Goal: Task Accomplishment & Management: Complete application form

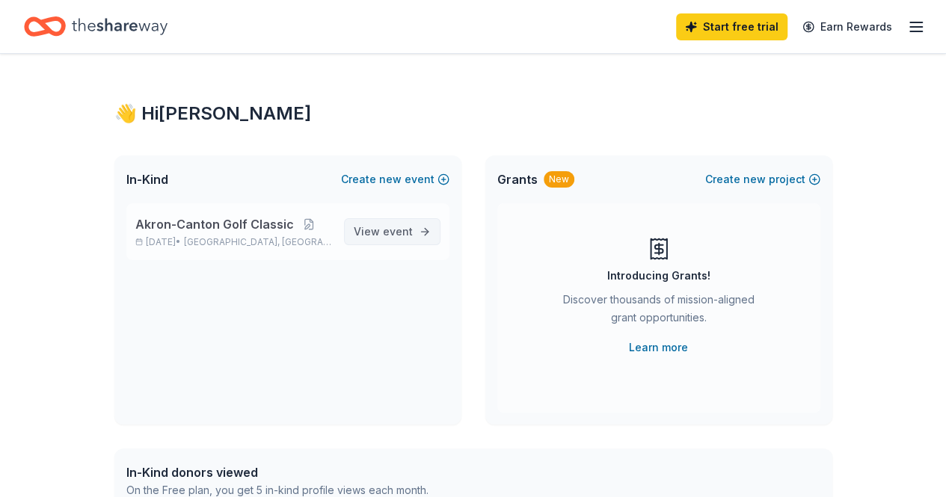
click at [380, 236] on span "View event" at bounding box center [383, 232] width 59 height 18
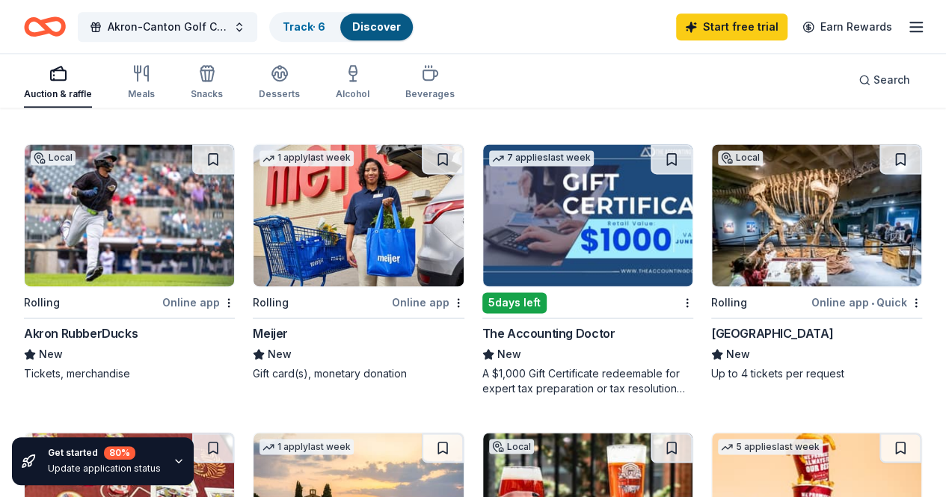
scroll to position [984, 0]
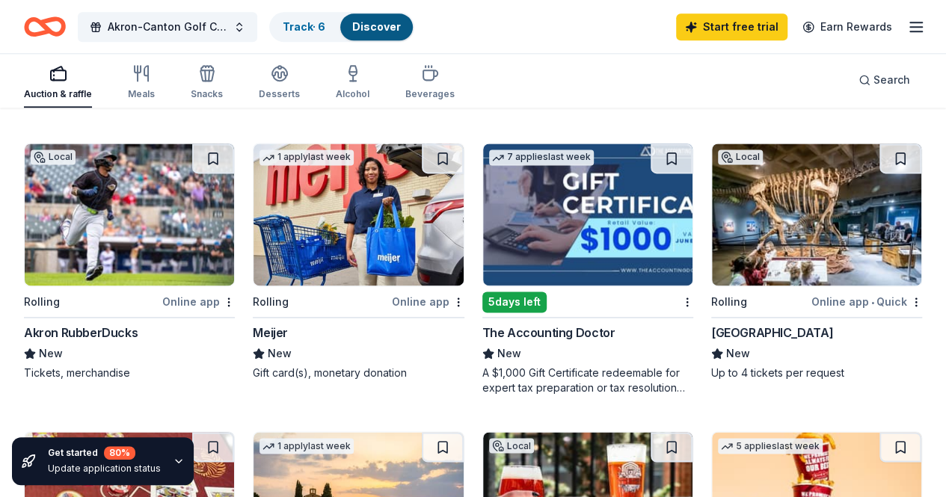
click at [463, 432] on img at bounding box center [358, 503] width 209 height 142
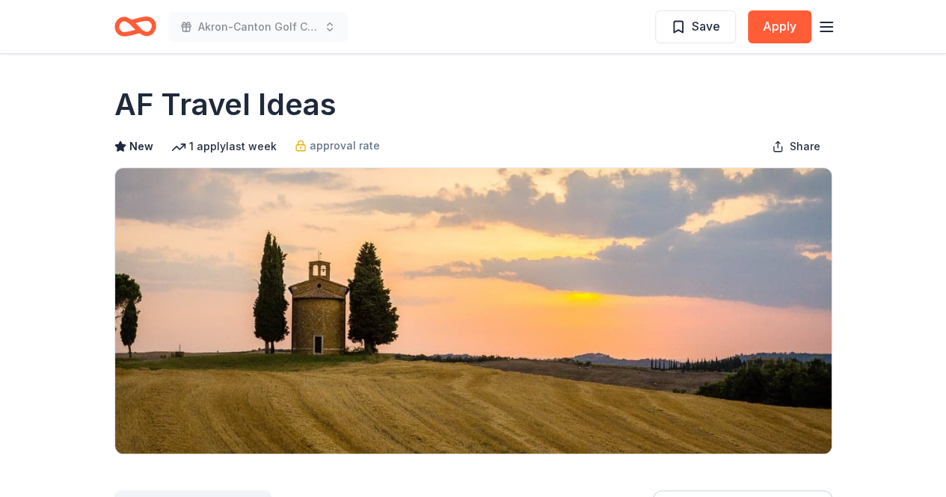
click at [830, 25] on icon "button" at bounding box center [827, 27] width 18 height 18
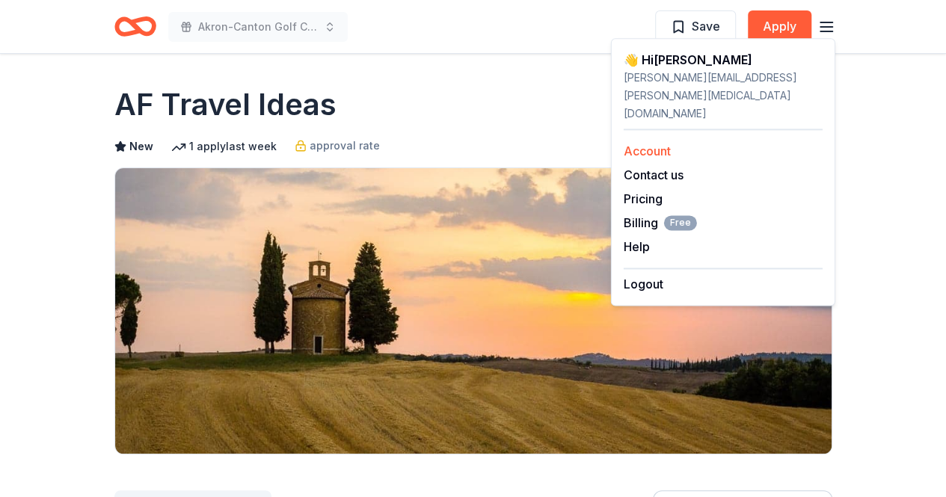
click at [646, 144] on link "Account" at bounding box center [647, 151] width 47 height 15
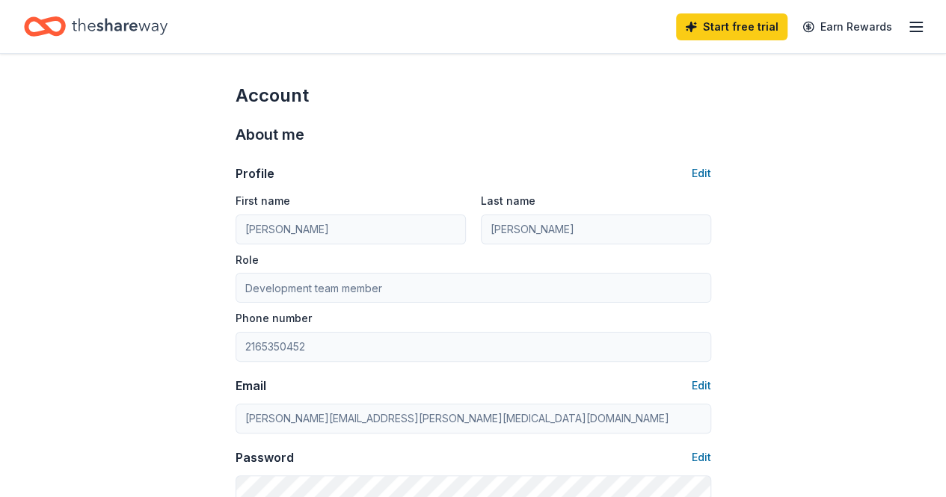
click at [119, 22] on icon "Home" at bounding box center [120, 26] width 96 height 31
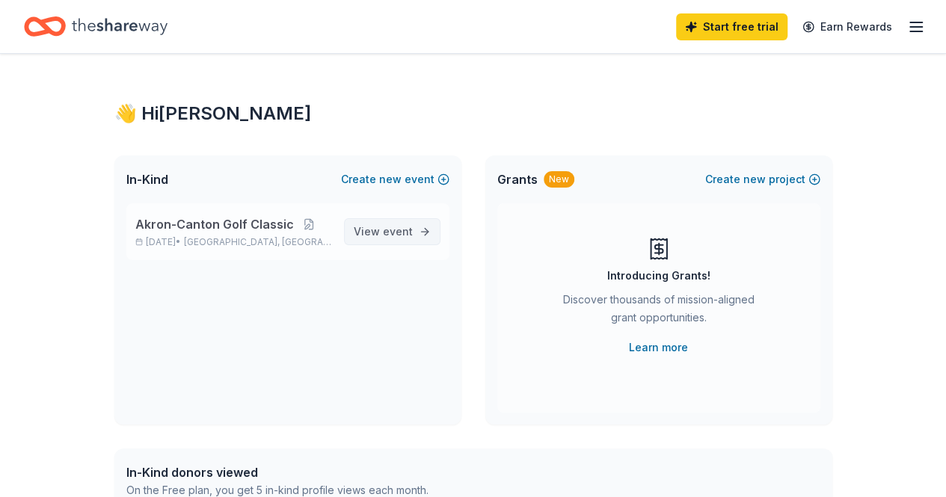
click at [371, 231] on span "View event" at bounding box center [383, 232] width 59 height 18
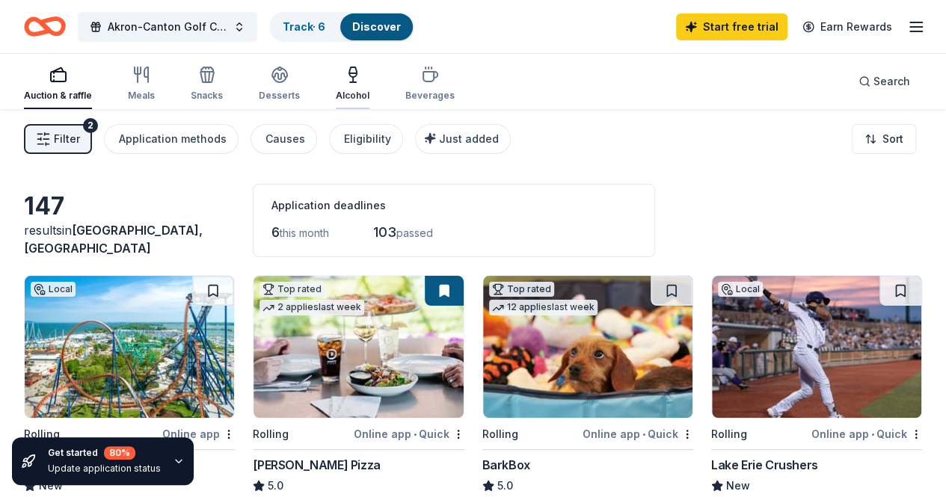
click at [353, 85] on div "Alcohol" at bounding box center [353, 84] width 34 height 36
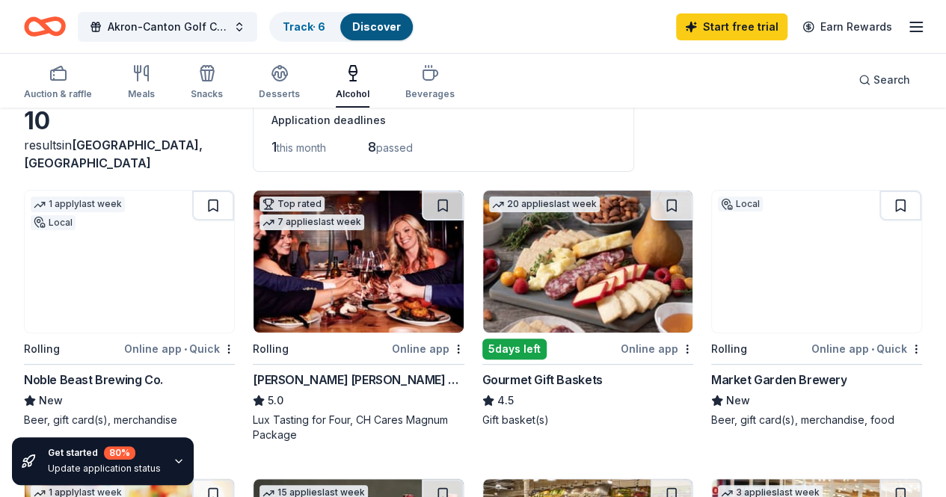
scroll to position [82, 0]
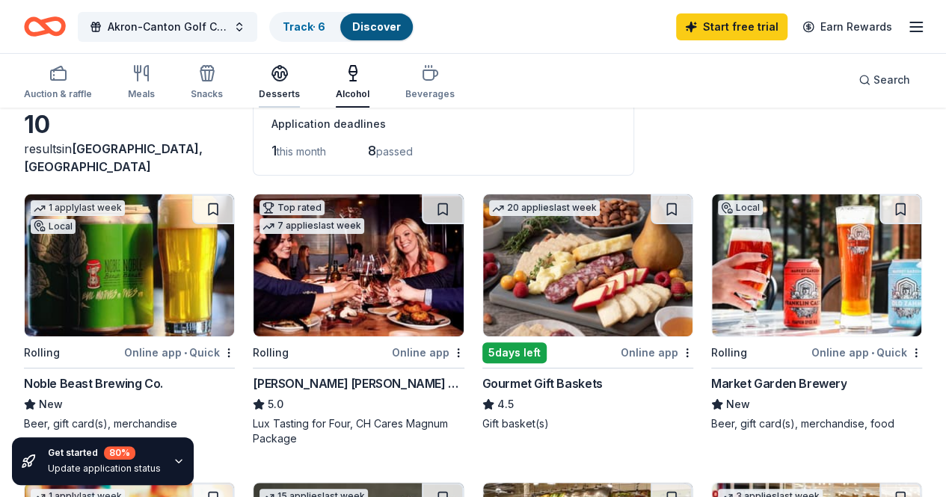
click at [287, 73] on icon "button" at bounding box center [279, 72] width 15 height 11
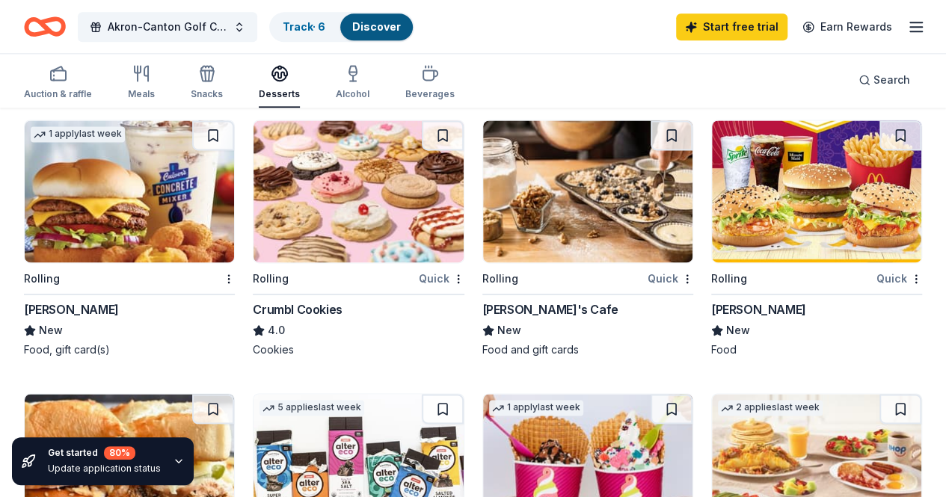
scroll to position [1007, 0]
click at [452, 394] on img at bounding box center [358, 465] width 209 height 142
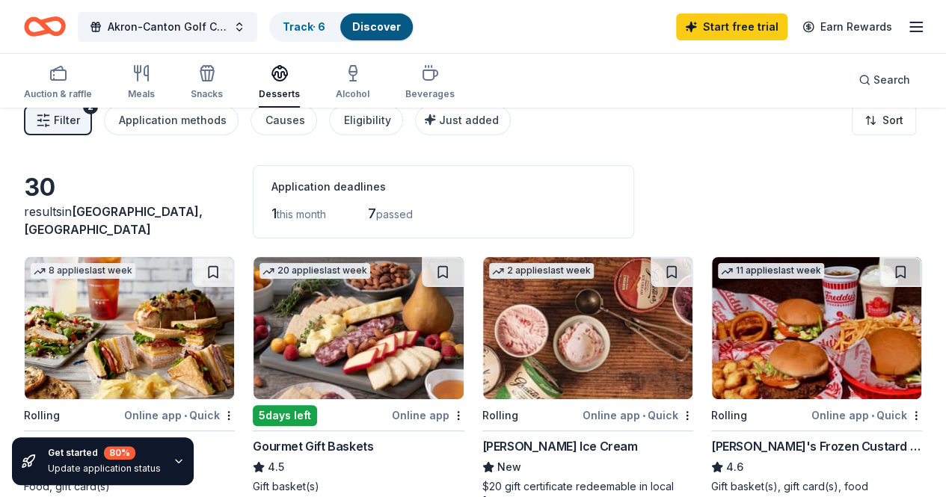
scroll to position [0, 0]
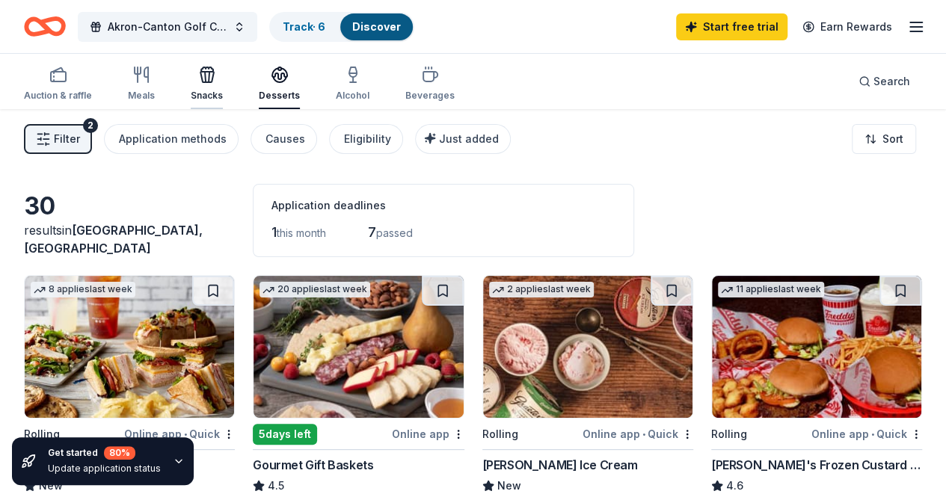
click at [209, 79] on icon "button" at bounding box center [209, 77] width 1 height 10
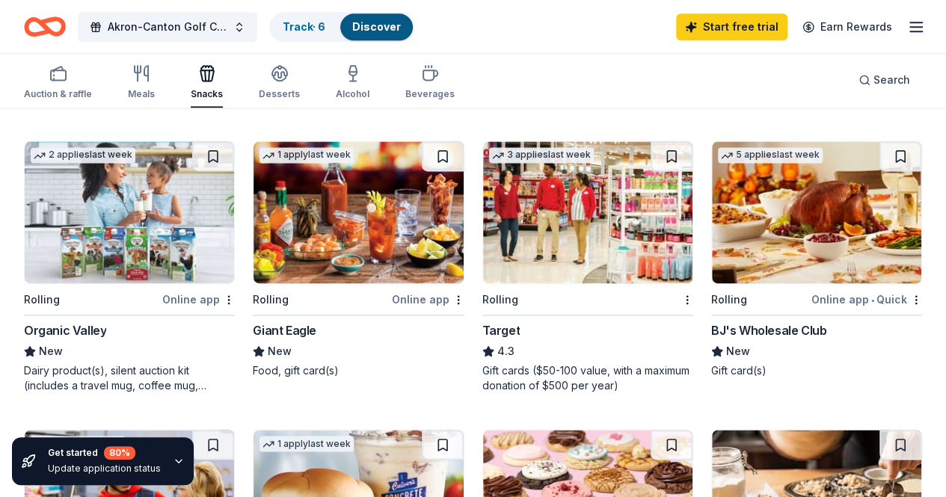
scroll to position [987, 0]
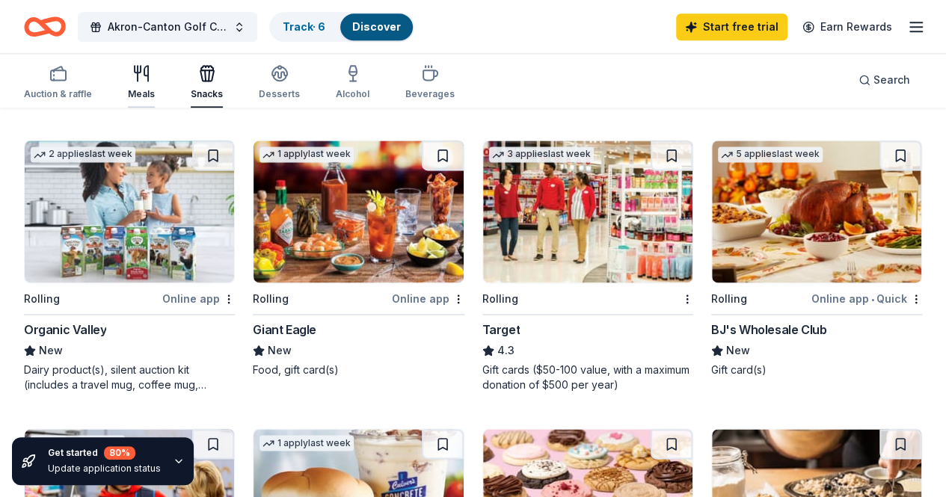
click at [144, 88] on div "Meals" at bounding box center [141, 94] width 27 height 12
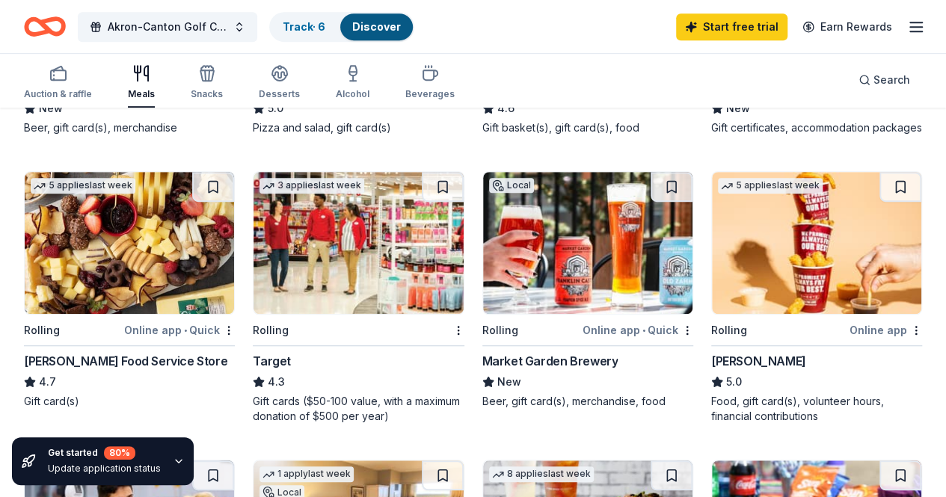
scroll to position [366, 0]
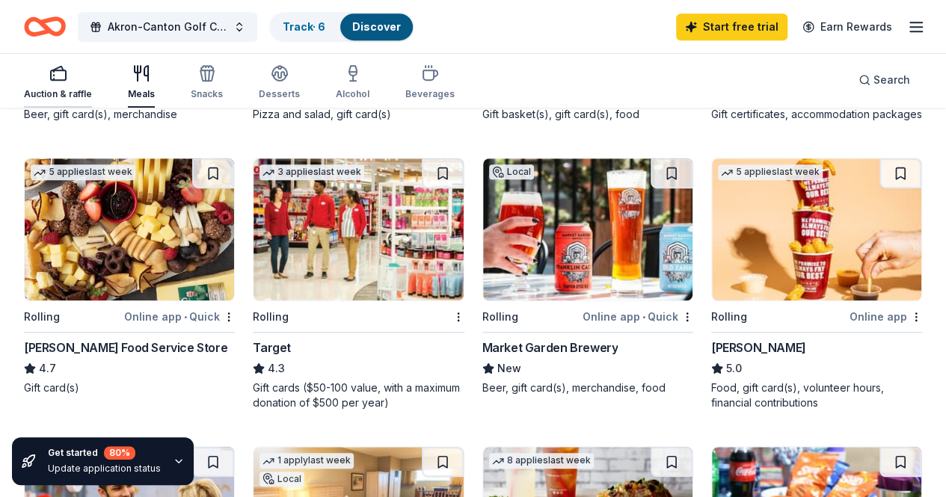
click at [76, 83] on div "Auction & raffle" at bounding box center [58, 82] width 68 height 36
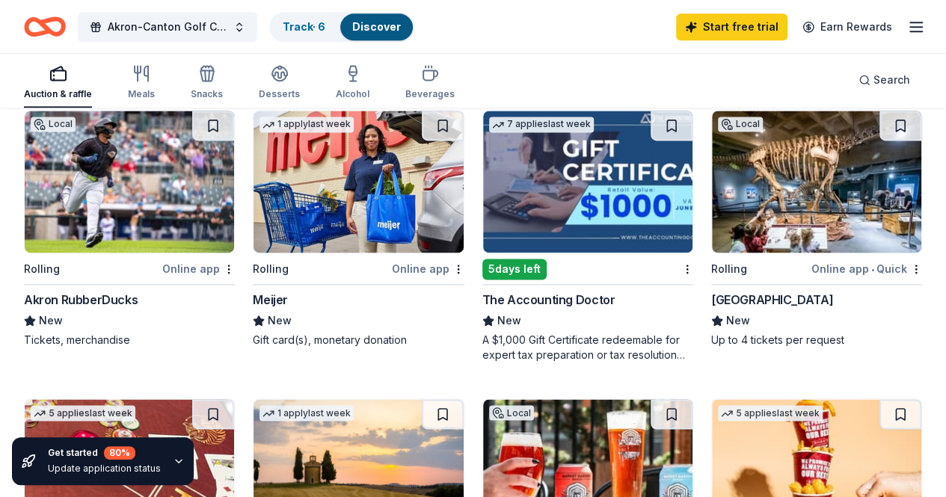
scroll to position [1017, 0]
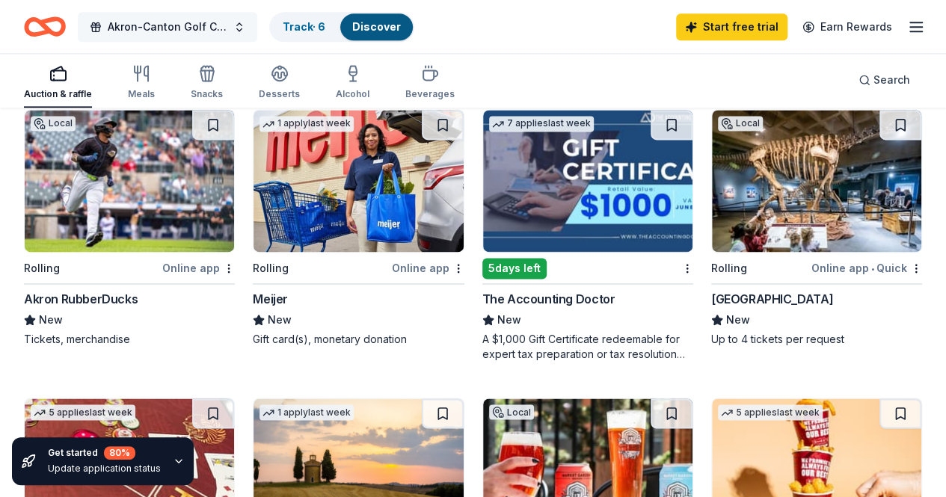
click at [227, 19] on span "Akron-Canton Golf Classic" at bounding box center [168, 27] width 120 height 18
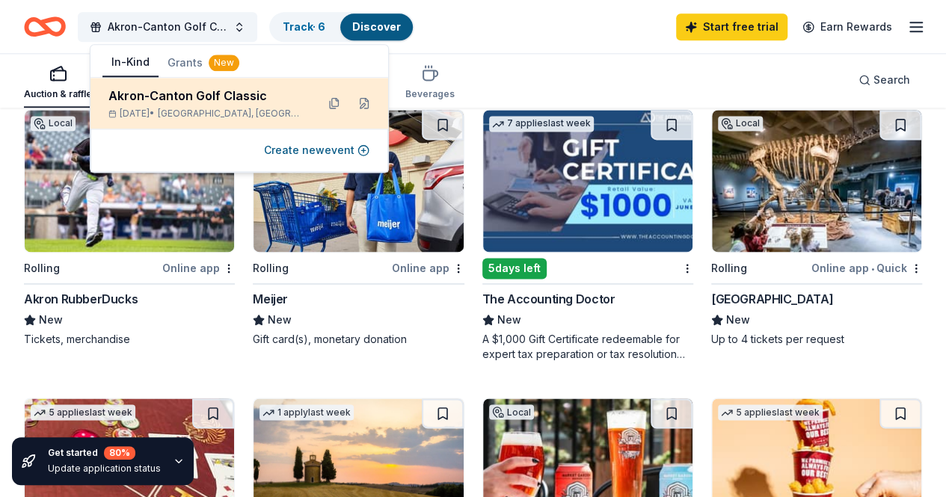
click at [197, 110] on span "[GEOGRAPHIC_DATA], [GEOGRAPHIC_DATA]" at bounding box center [231, 114] width 147 height 12
click at [366, 111] on button at bounding box center [364, 103] width 24 height 24
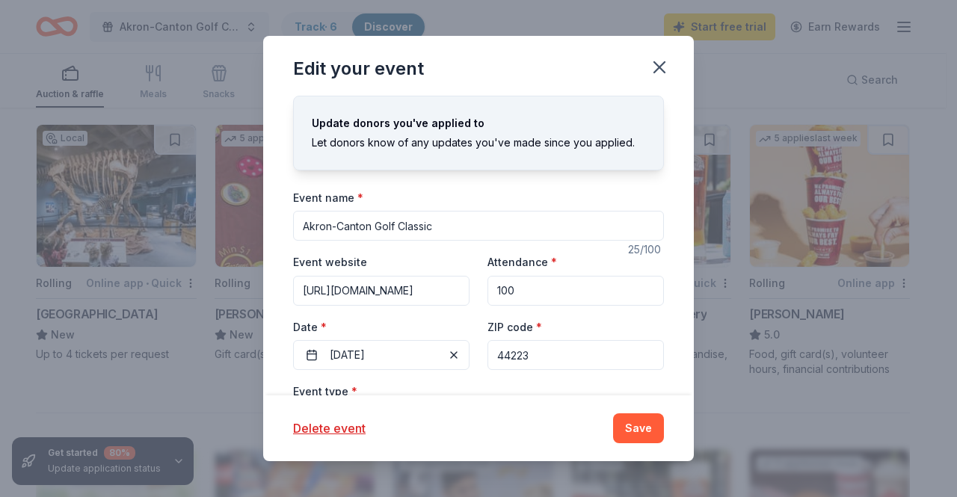
drag, startPoint x: 559, startPoint y: 366, endPoint x: 498, endPoint y: 354, distance: 61.9
click at [498, 354] on input "44223" at bounding box center [576, 355] width 177 height 30
type input "44114"
click at [654, 437] on button "Save" at bounding box center [638, 429] width 51 height 30
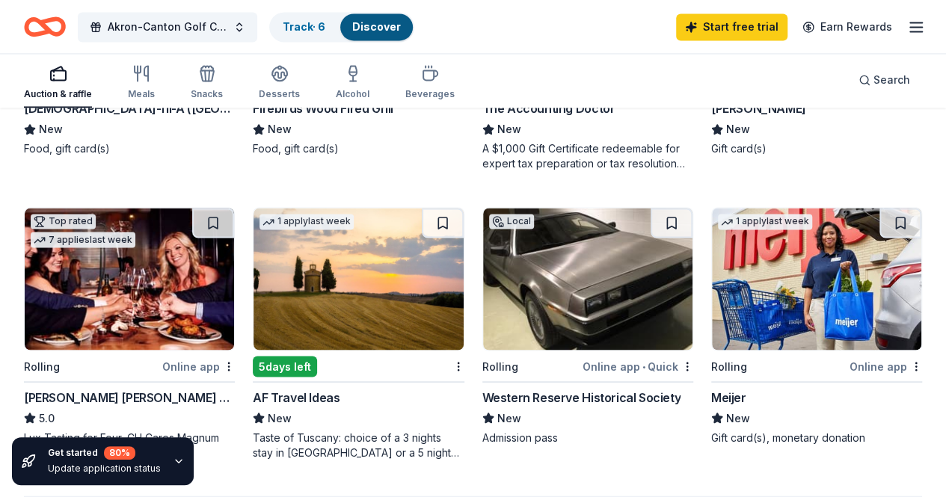
scroll to position [1194, 0]
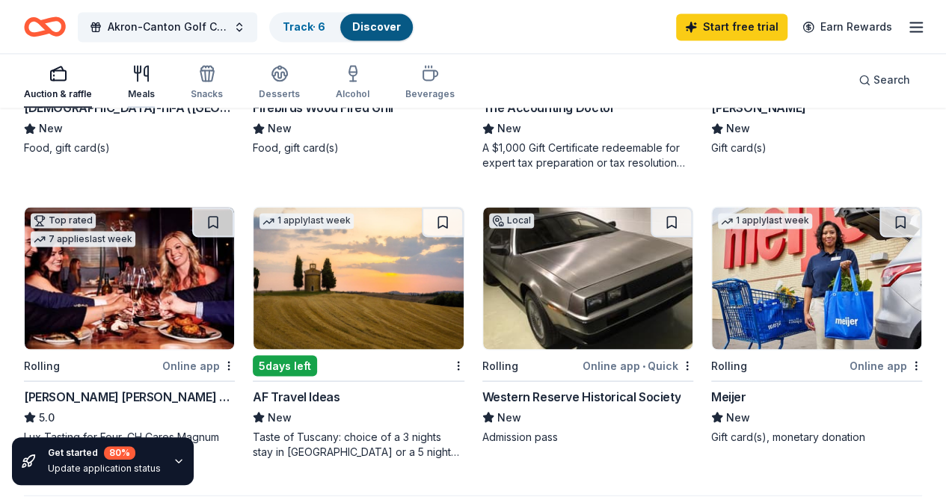
click at [155, 85] on div "Meals" at bounding box center [141, 82] width 27 height 36
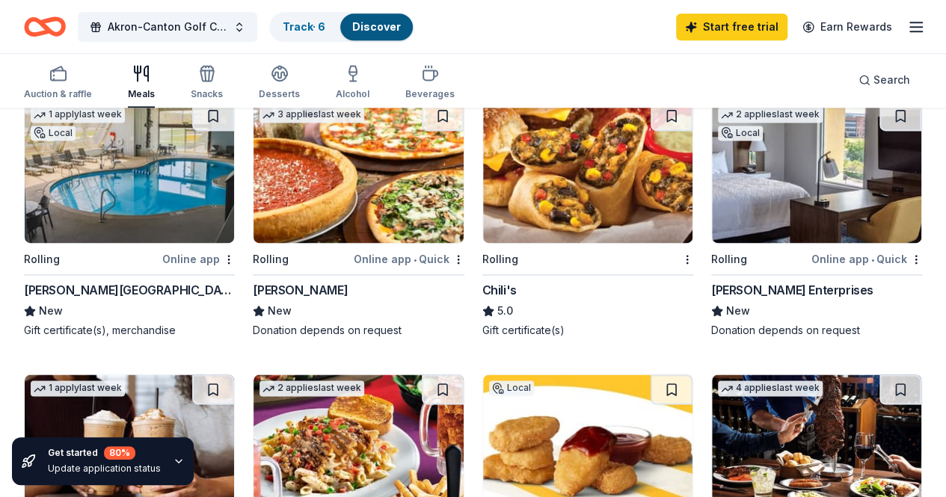
scroll to position [1003, 0]
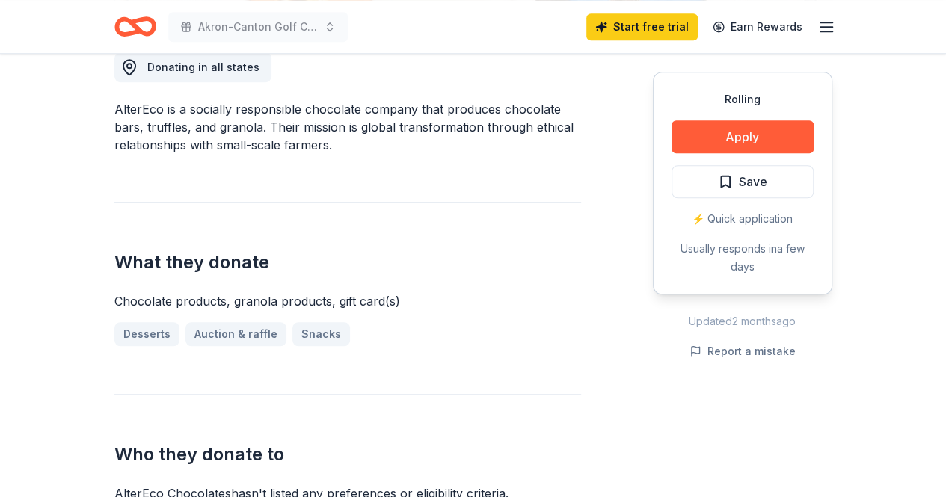
scroll to position [439, 0]
click at [711, 132] on button "Apply" at bounding box center [743, 136] width 142 height 33
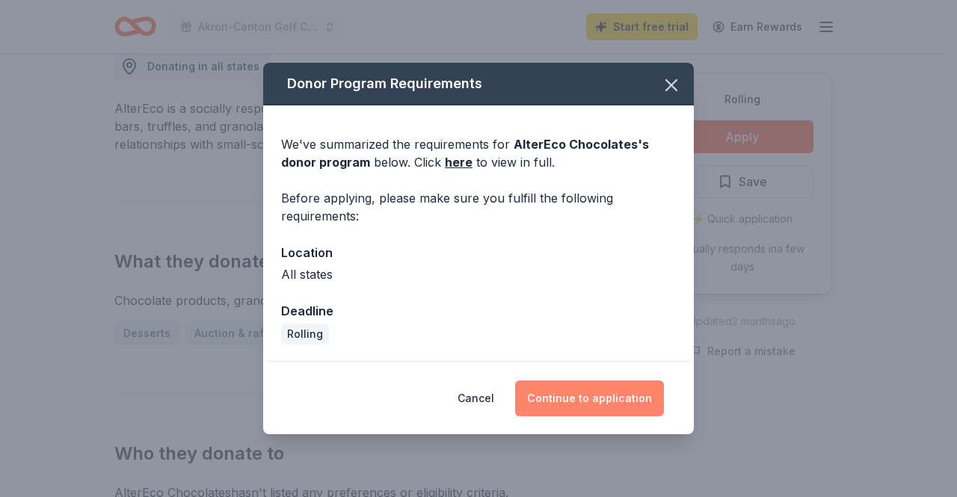
click at [569, 405] on button "Continue to application" at bounding box center [589, 399] width 149 height 36
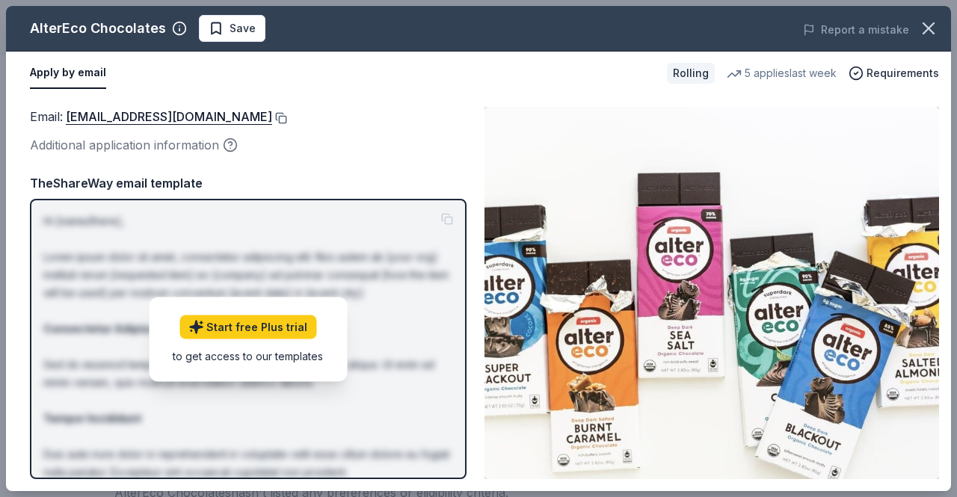
click at [272, 120] on button at bounding box center [279, 118] width 15 height 12
click at [933, 29] on icon "button" at bounding box center [928, 28] width 21 height 21
